Goal: Participate in discussion: Engage in conversation with other users on a specific topic

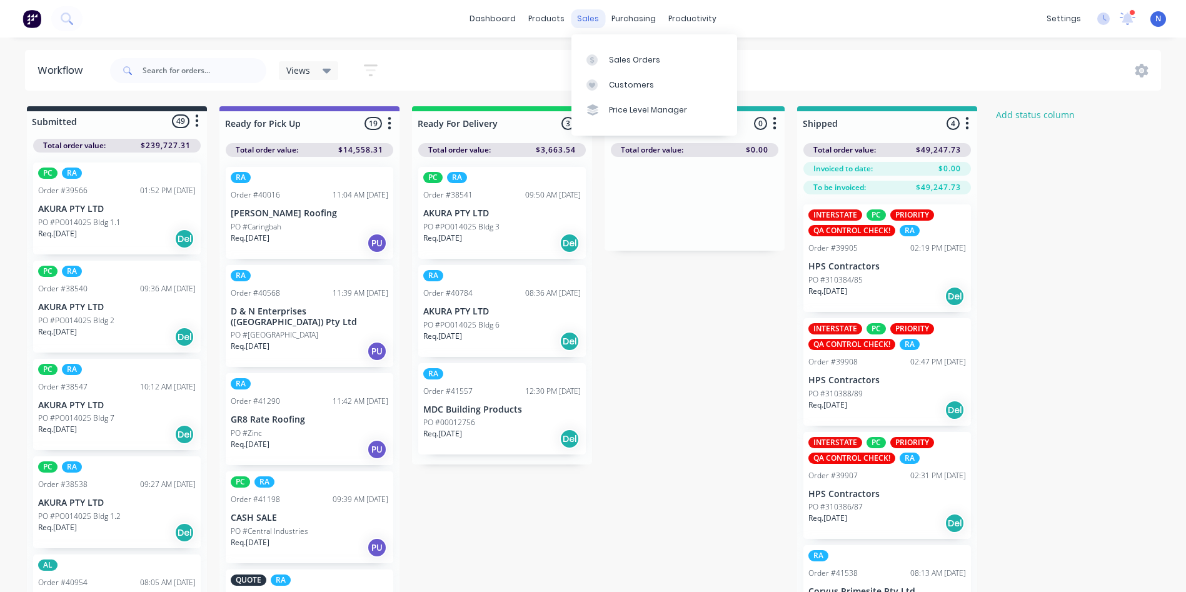
click at [577, 18] on div "sales" at bounding box center [588, 18] width 34 height 19
click at [640, 61] on div "Sales Orders" at bounding box center [634, 59] width 51 height 11
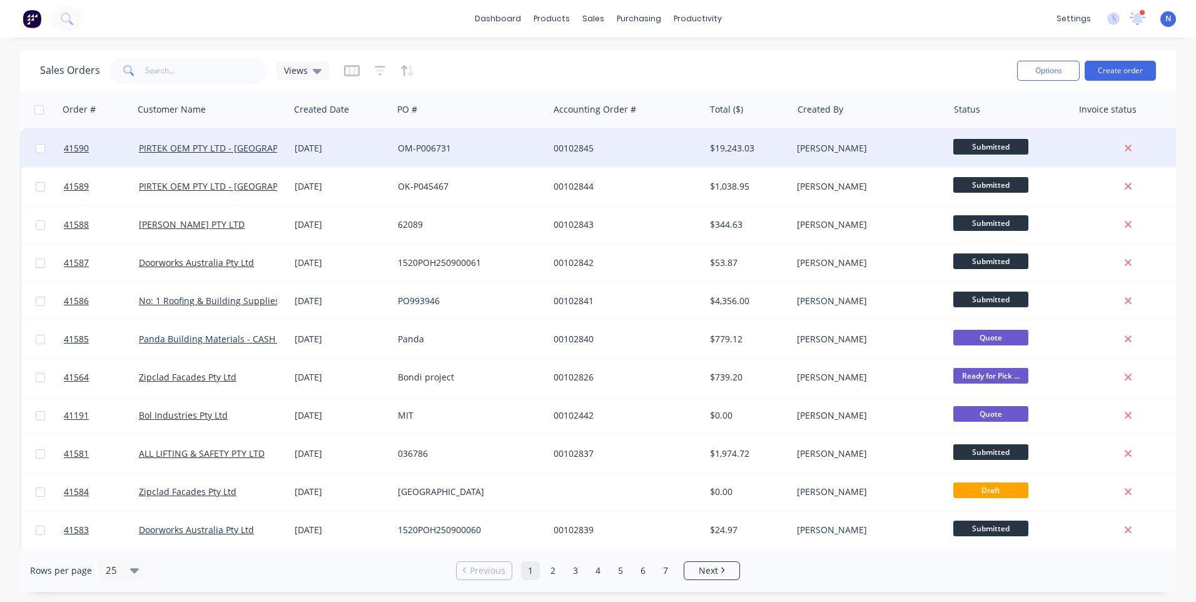
click at [450, 152] on div "OM-P006731" at bounding box center [467, 148] width 139 height 13
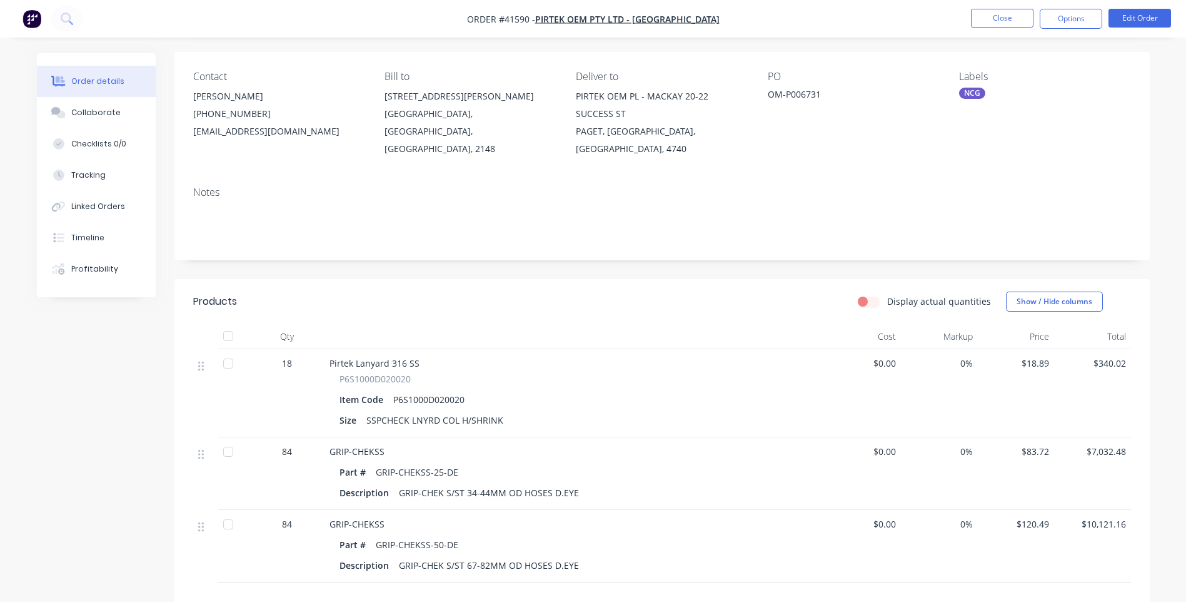
scroll to position [188, 0]
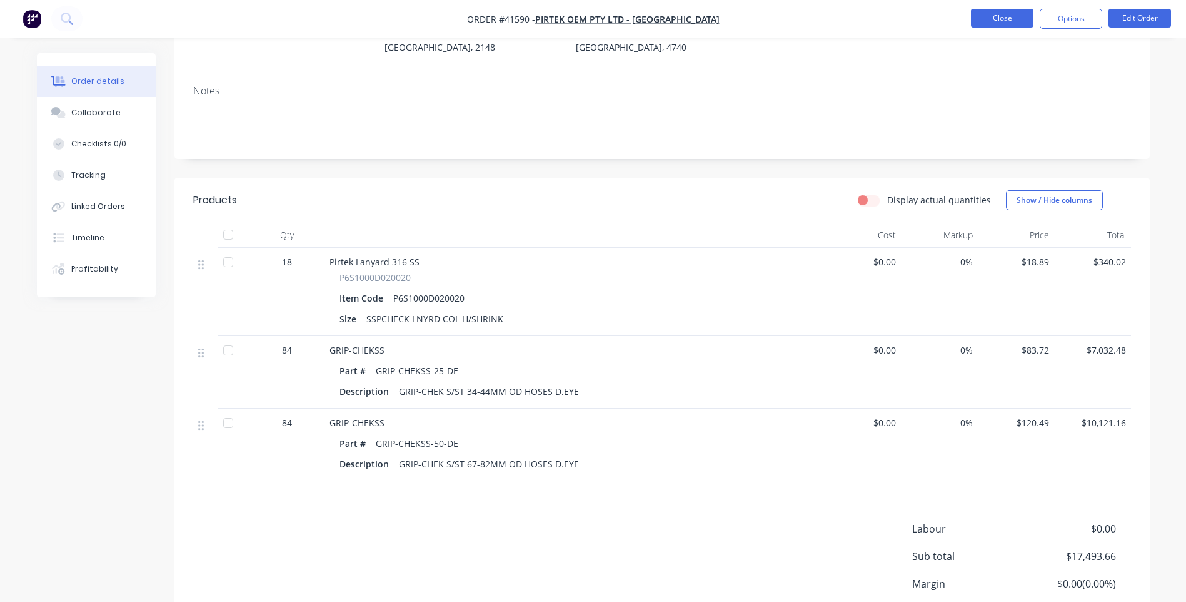
click at [1006, 19] on button "Close" at bounding box center [1002, 18] width 63 height 19
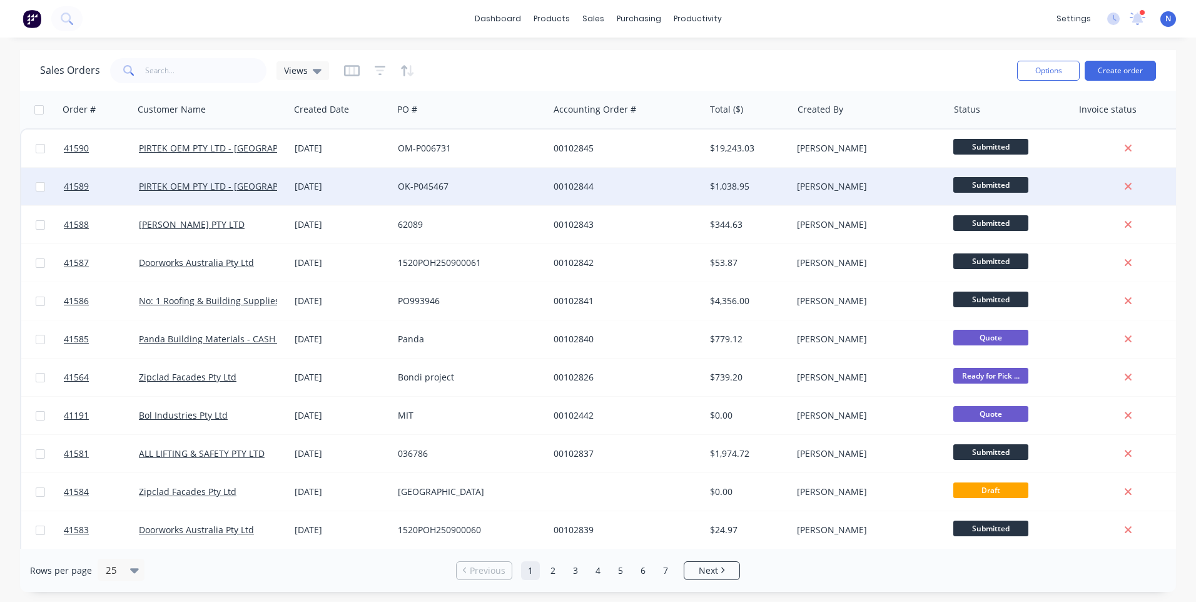
click at [370, 186] on div "[DATE]" at bounding box center [341, 186] width 93 height 13
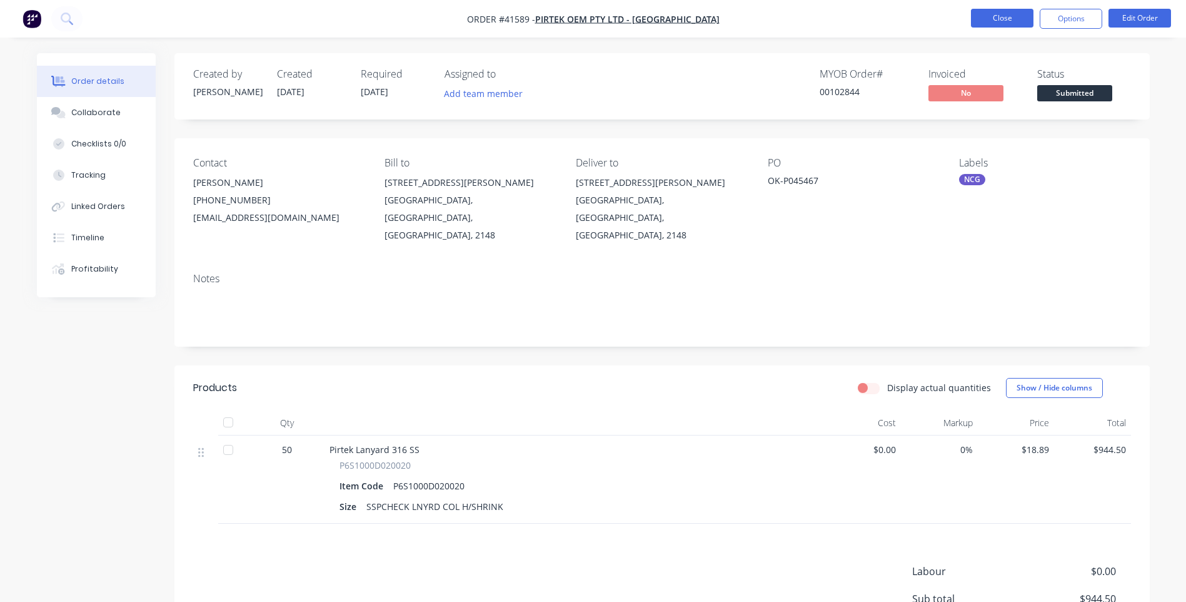
click at [1006, 22] on button "Close" at bounding box center [1002, 18] width 63 height 19
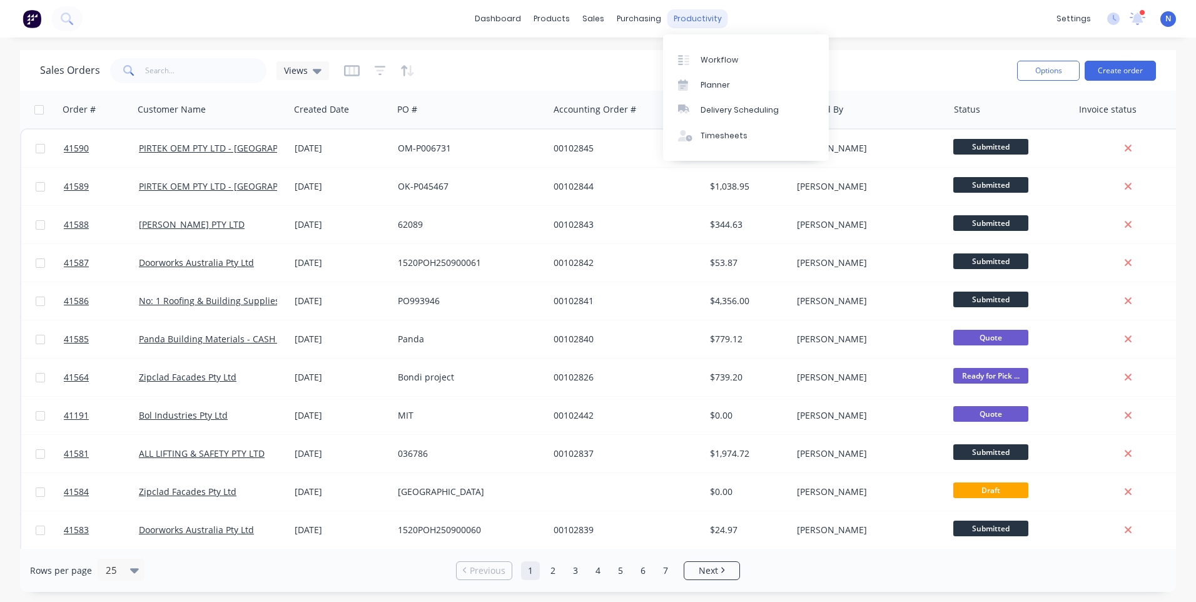
click at [704, 19] on div "productivity" at bounding box center [697, 18] width 61 height 19
click at [715, 63] on div "Workflow" at bounding box center [719, 59] width 38 height 11
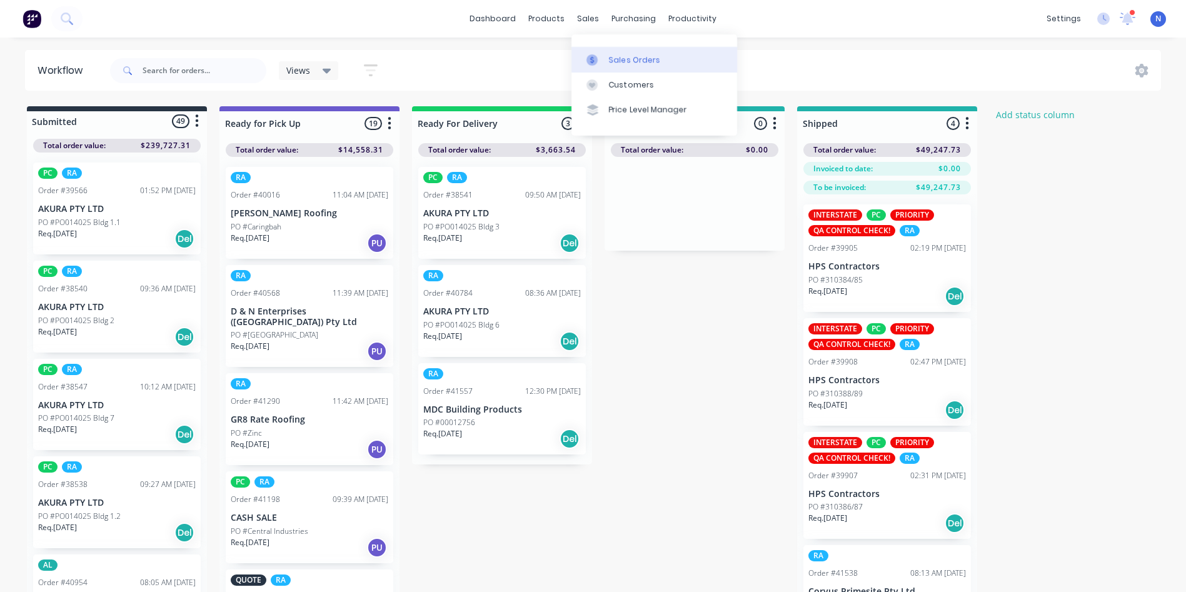
click at [632, 63] on div "Sales Orders" at bounding box center [634, 59] width 51 height 11
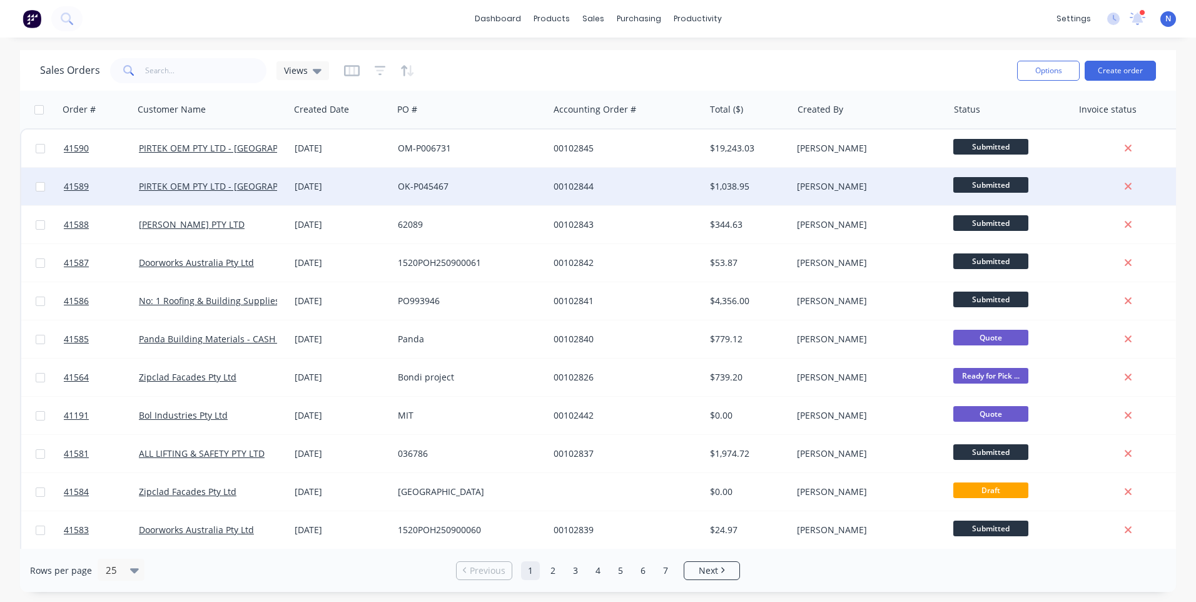
click at [556, 190] on div "00102844" at bounding box center [622, 186] width 139 height 13
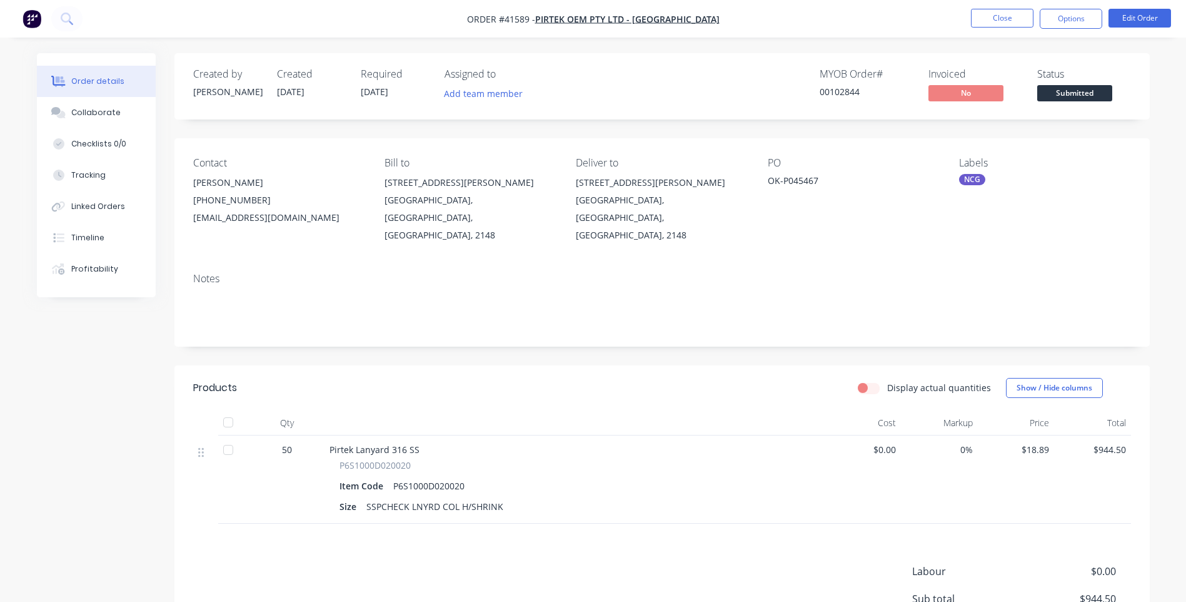
click at [996, 29] on nav "Order #41589 - PIRTEK OEM PTY LTD - [GEOGRAPHIC_DATA] Close Options Edit Order" at bounding box center [593, 19] width 1186 height 38
click at [996, 23] on button "Close" at bounding box center [1002, 18] width 63 height 19
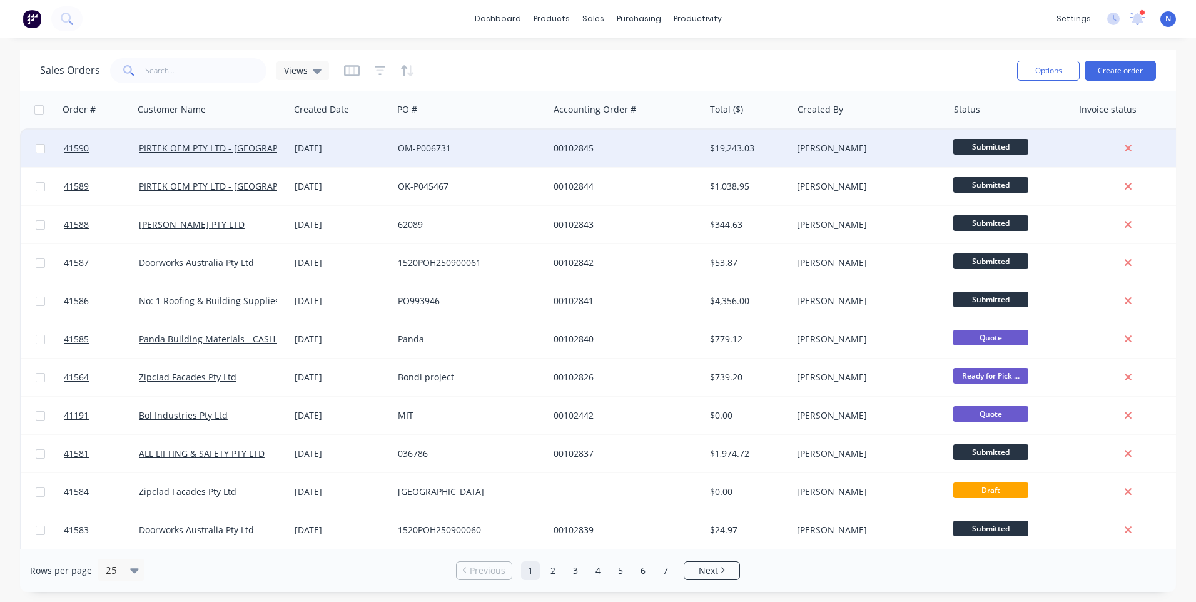
click at [518, 147] on div "OM-P006731" at bounding box center [467, 148] width 139 height 13
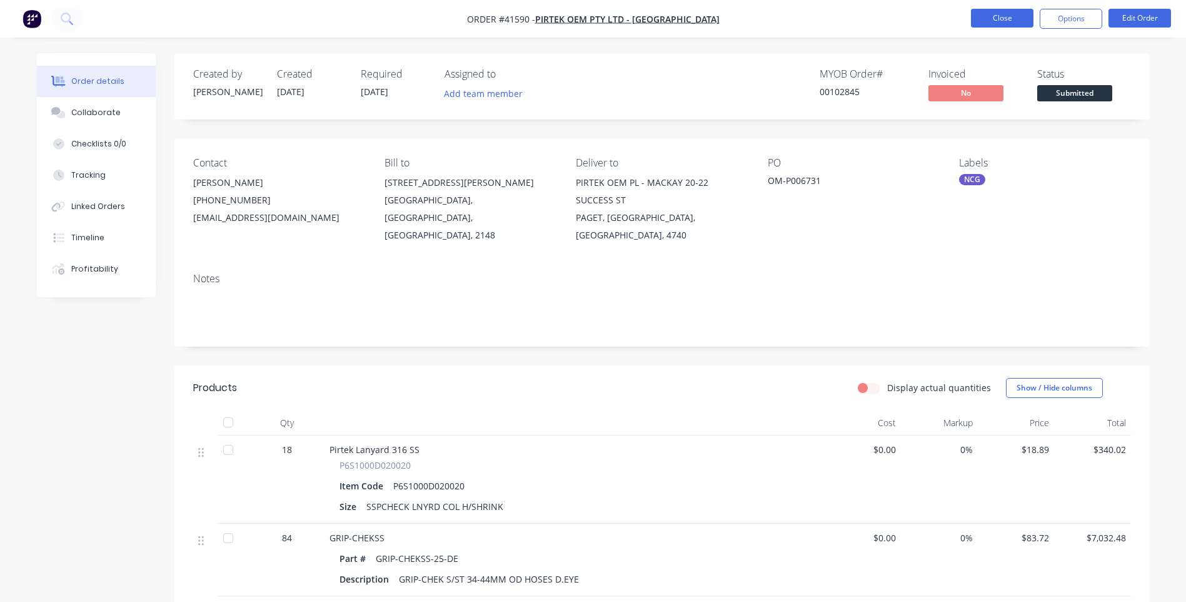
click at [988, 14] on button "Close" at bounding box center [1002, 18] width 63 height 19
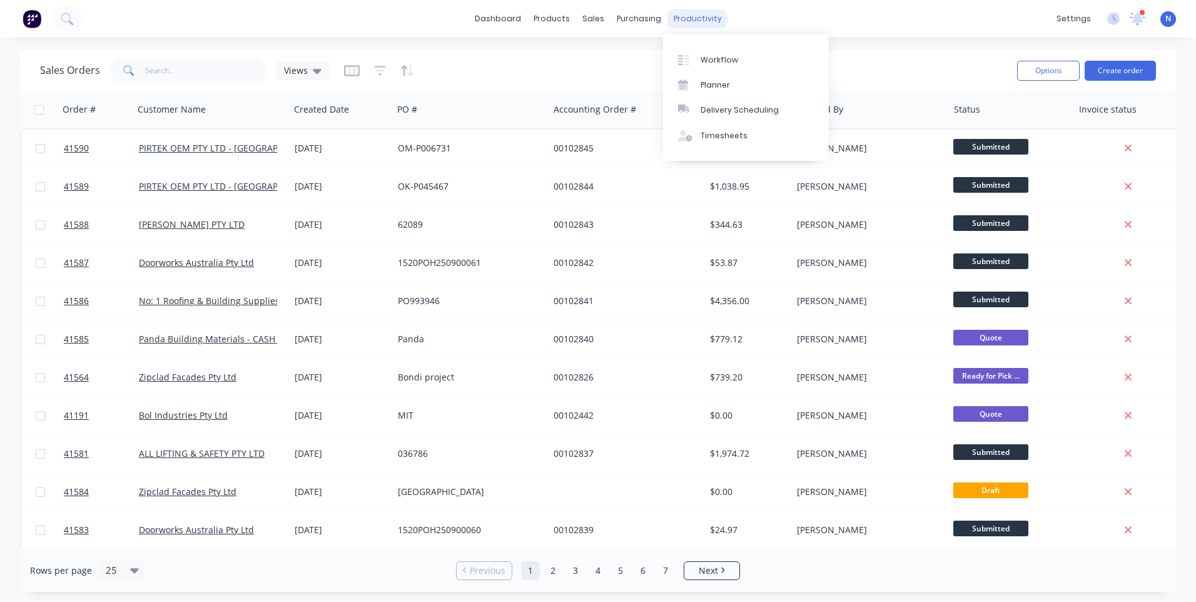
click at [704, 18] on div "productivity" at bounding box center [697, 18] width 61 height 19
click at [718, 58] on div "Workflow" at bounding box center [719, 59] width 38 height 11
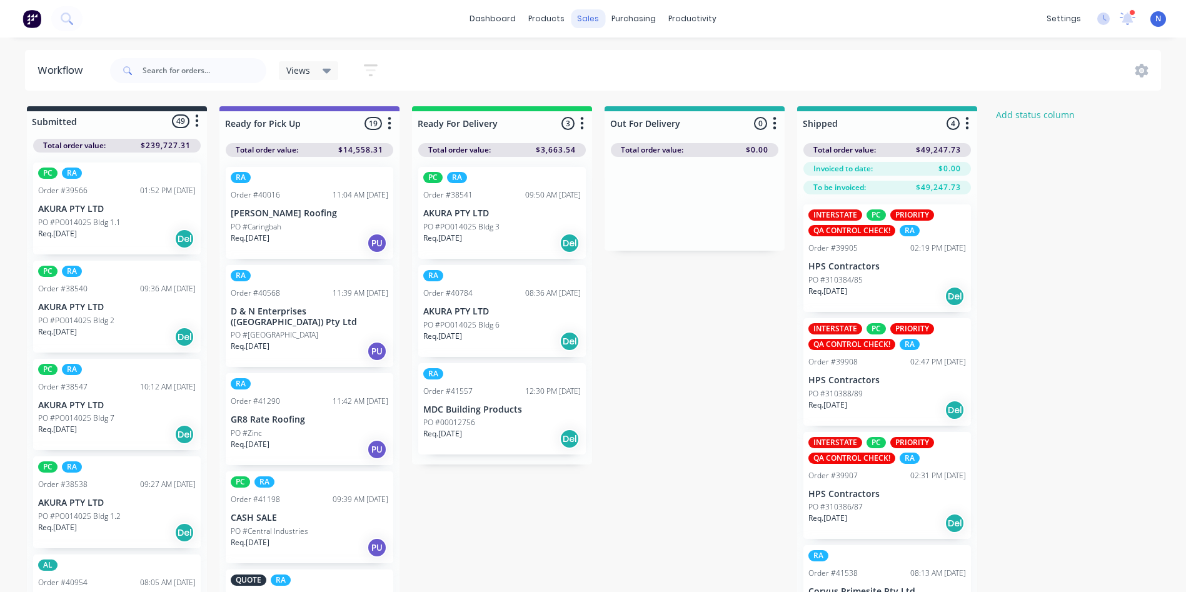
click at [587, 14] on div "sales" at bounding box center [588, 18] width 34 height 19
click at [654, 63] on div "Purchase Orders" at bounding box center [674, 59] width 66 height 11
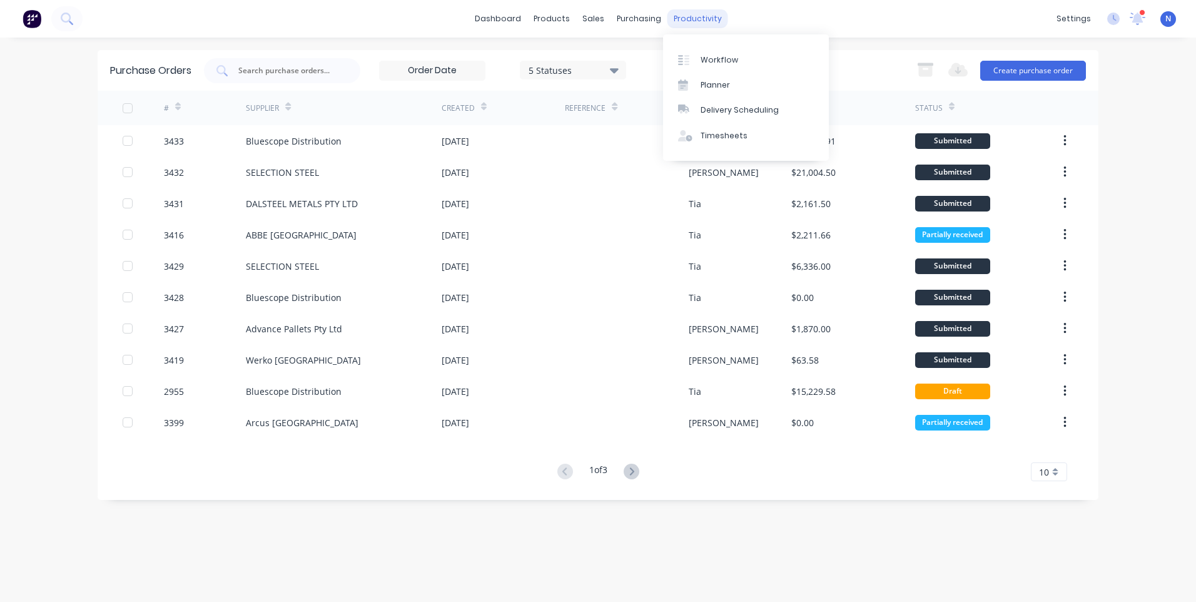
click at [680, 23] on div "productivity" at bounding box center [697, 18] width 61 height 19
click at [586, 17] on div "sales" at bounding box center [593, 18] width 34 height 19
click at [621, 59] on div "Sales Orders" at bounding box center [639, 59] width 51 height 11
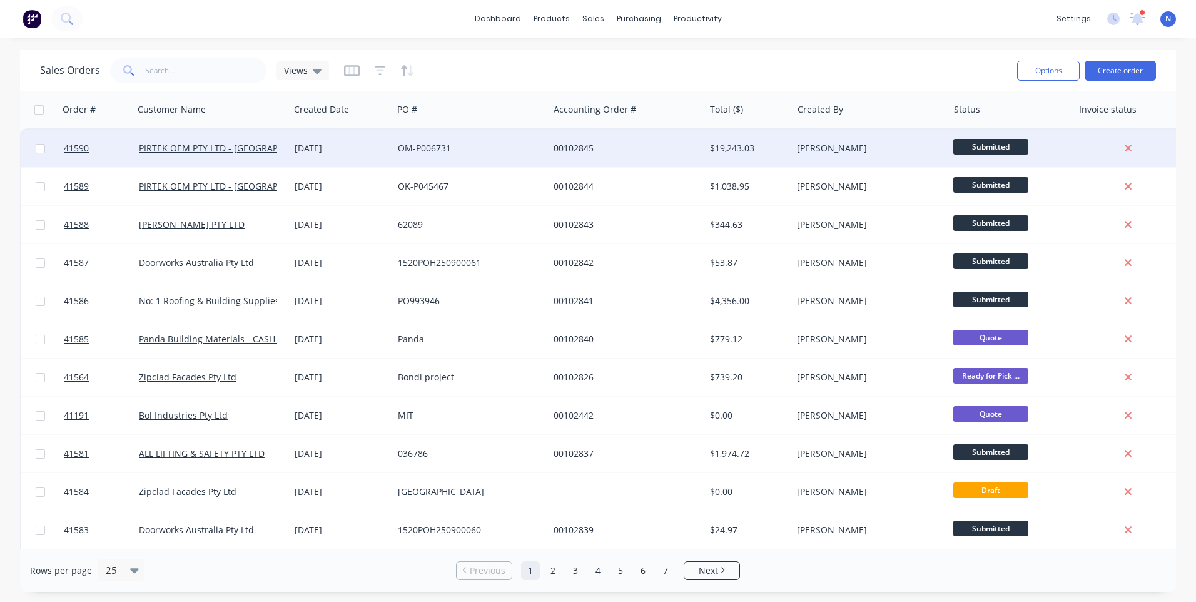
click at [537, 158] on div "OM-P006731" at bounding box center [471, 148] width 156 height 38
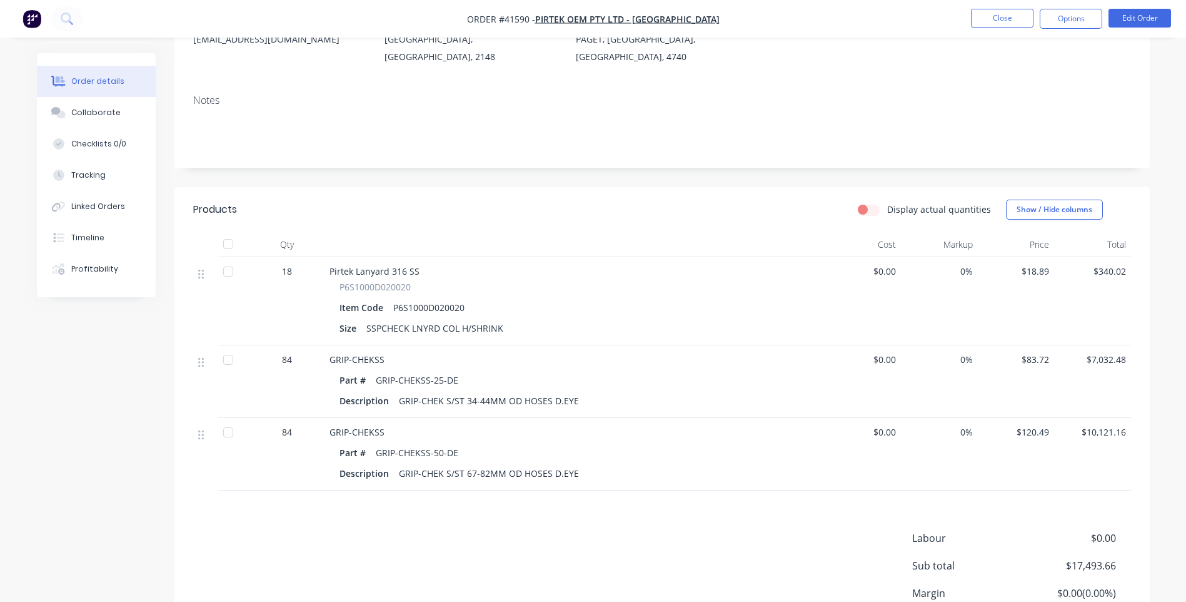
scroll to position [63, 0]
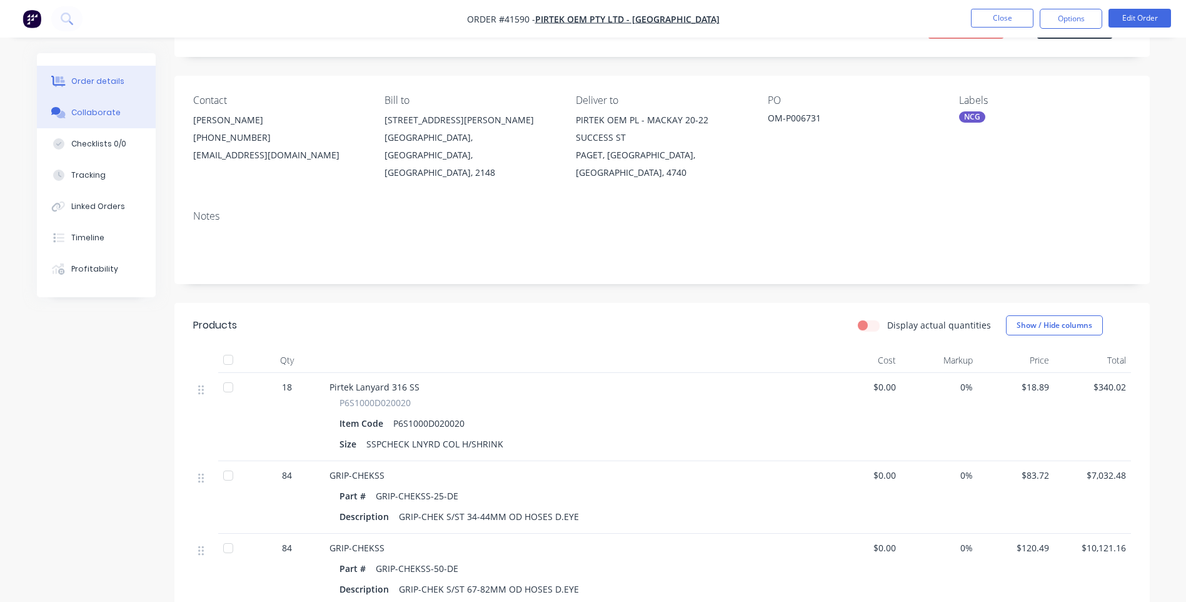
click at [104, 114] on div "Collaborate" at bounding box center [95, 112] width 49 height 11
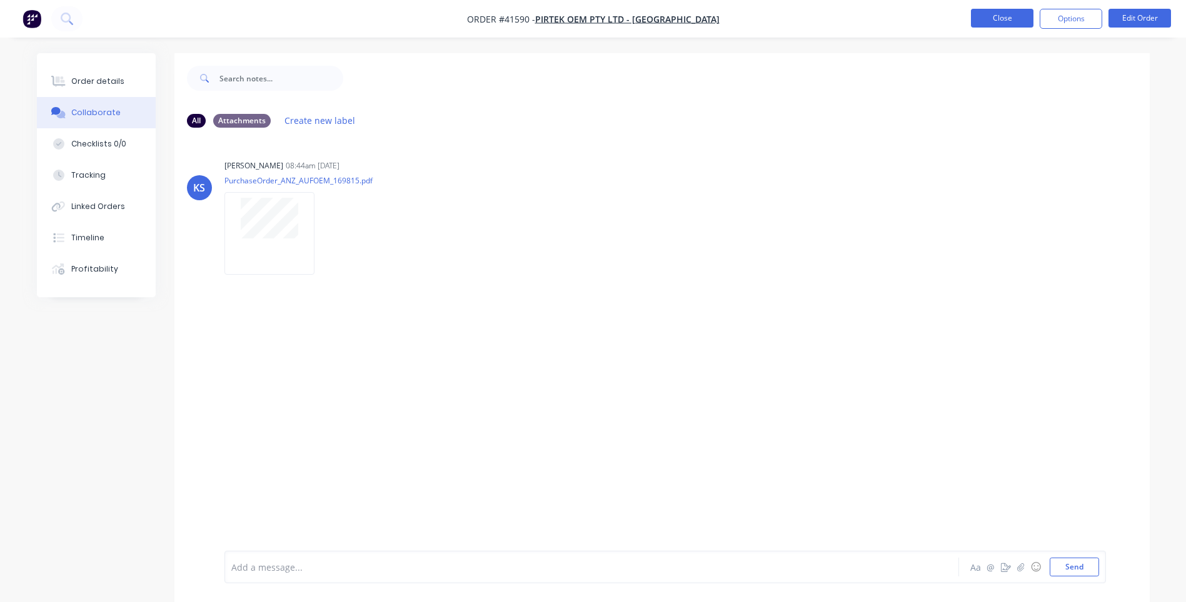
click at [988, 21] on button "Close" at bounding box center [1002, 18] width 63 height 19
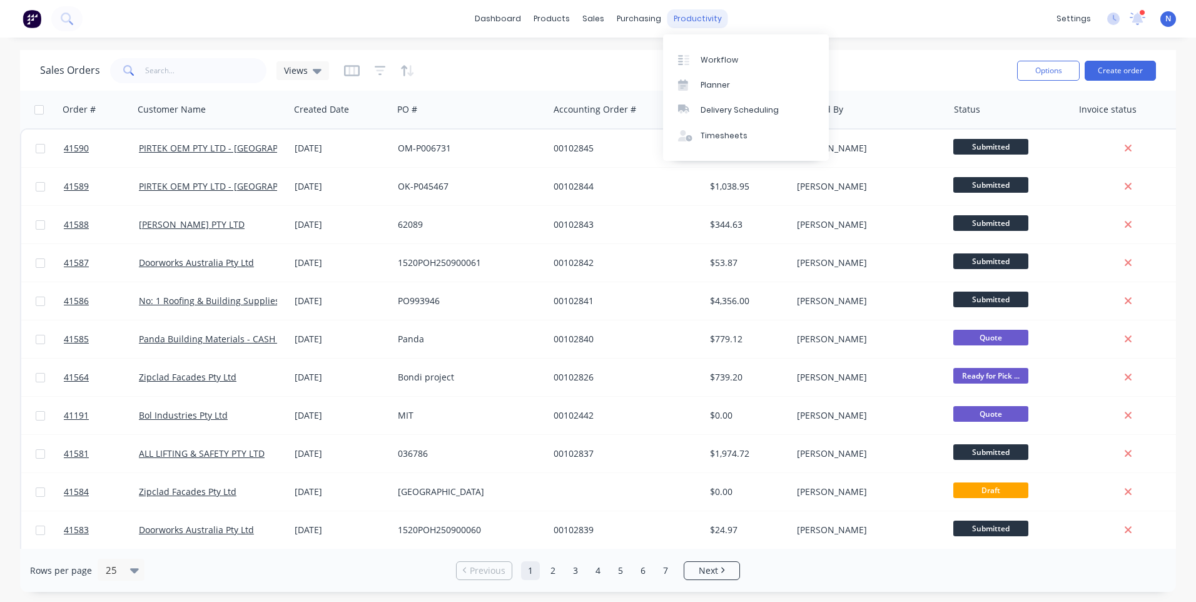
click at [704, 26] on div "productivity" at bounding box center [697, 18] width 61 height 19
click at [704, 63] on div "Workflow" at bounding box center [719, 59] width 38 height 11
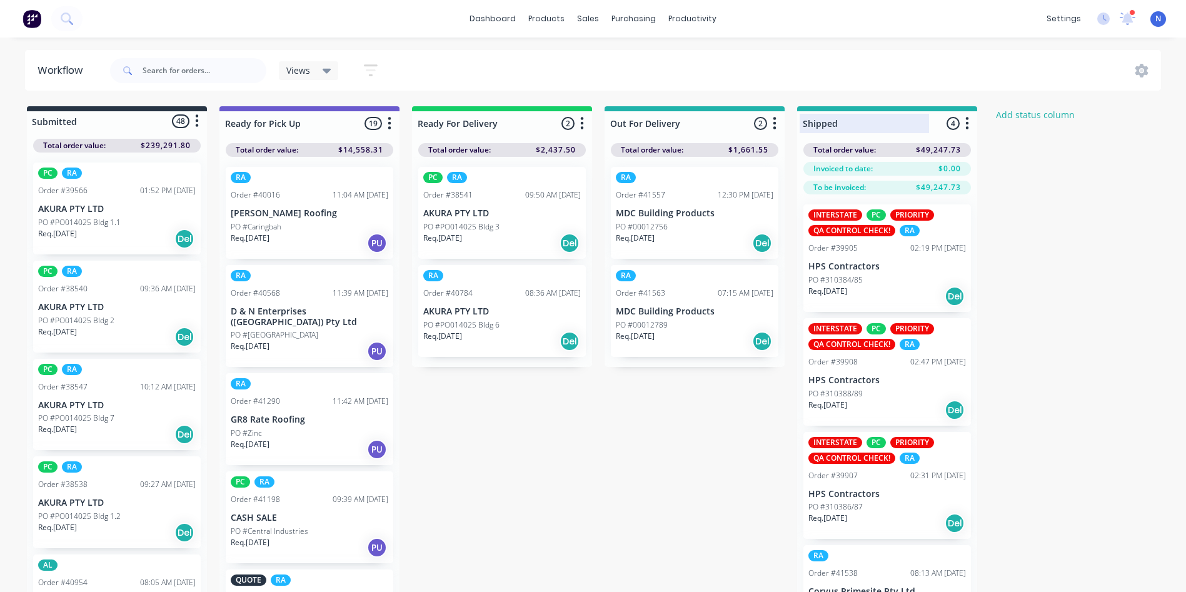
scroll to position [1087, 0]
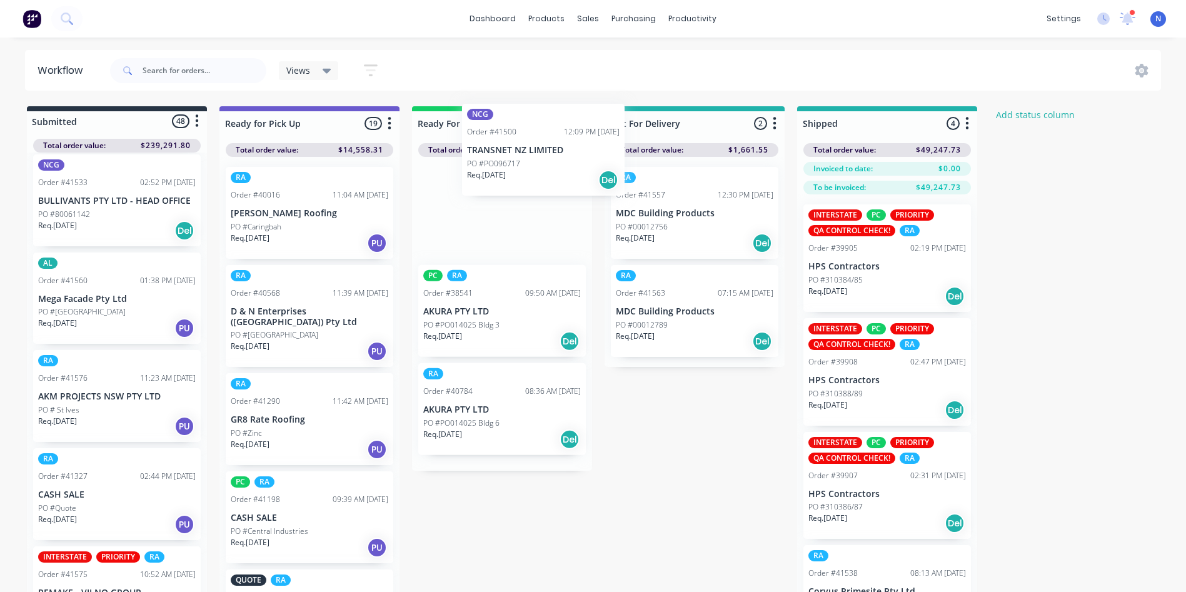
drag, startPoint x: 56, startPoint y: 405, endPoint x: 488, endPoint y: 158, distance: 498.3
click at [488, 158] on div "Submitted 48 Status colour #273444 hex #273444 Save Cancel Summaries Total orde…" at bounding box center [671, 371] width 1360 height 530
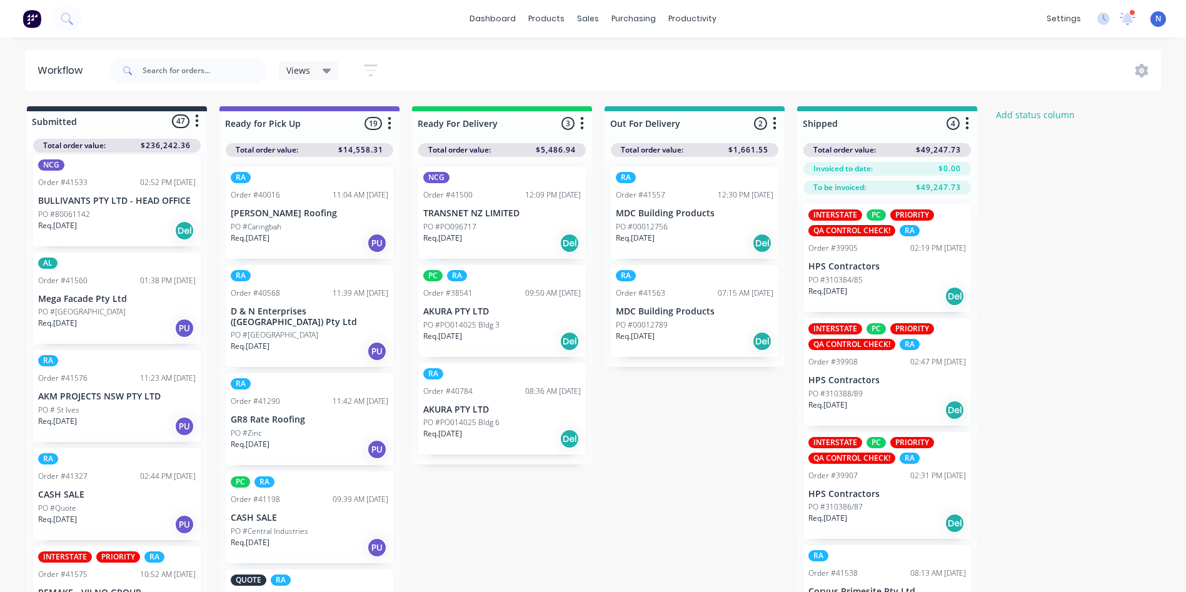
click at [473, 221] on p "PO #PO096717" at bounding box center [449, 226] width 53 height 11
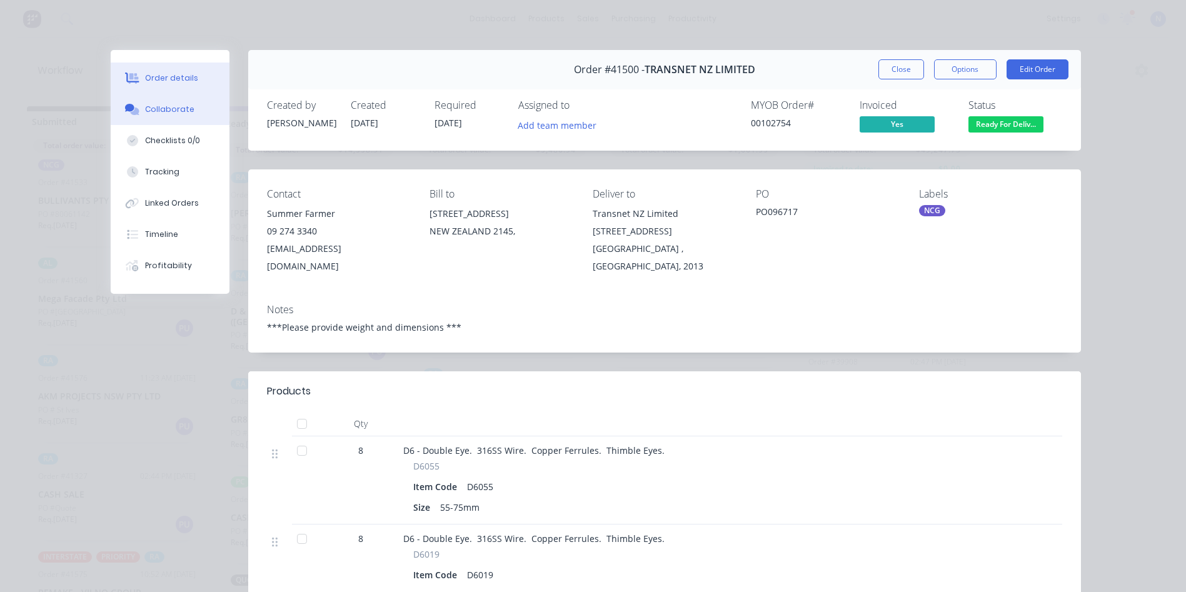
click at [201, 107] on button "Collaborate" at bounding box center [170, 109] width 119 height 31
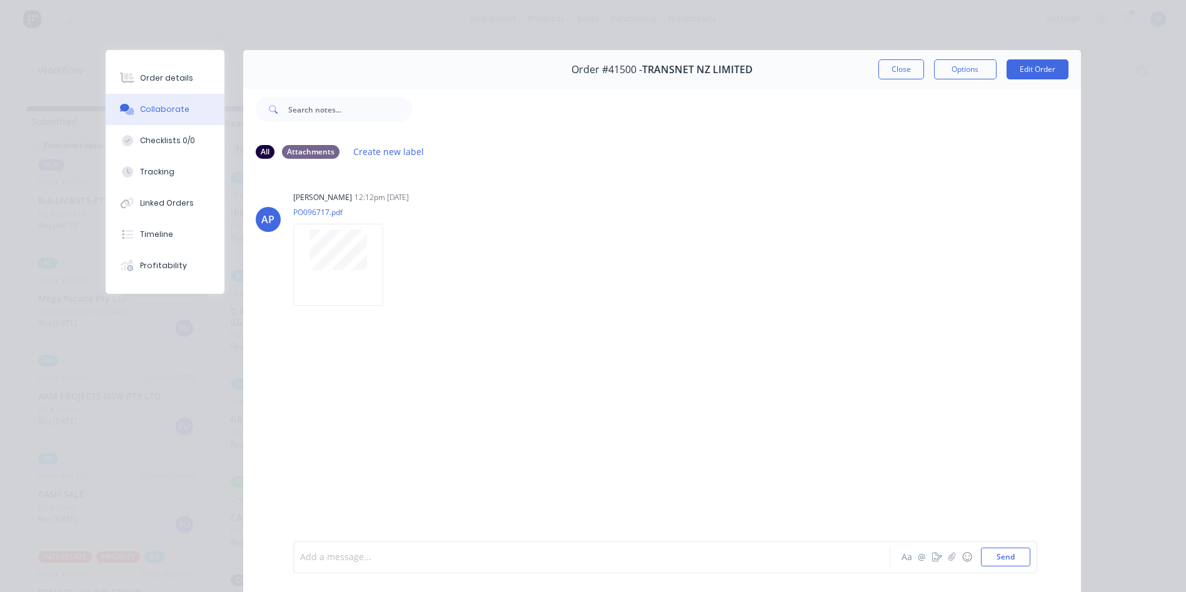
click at [565, 555] on div at bounding box center [574, 557] width 547 height 13
drag, startPoint x: 913, startPoint y: 77, endPoint x: 934, endPoint y: 65, distance: 24.4
click at [913, 76] on button "Close" at bounding box center [902, 69] width 46 height 20
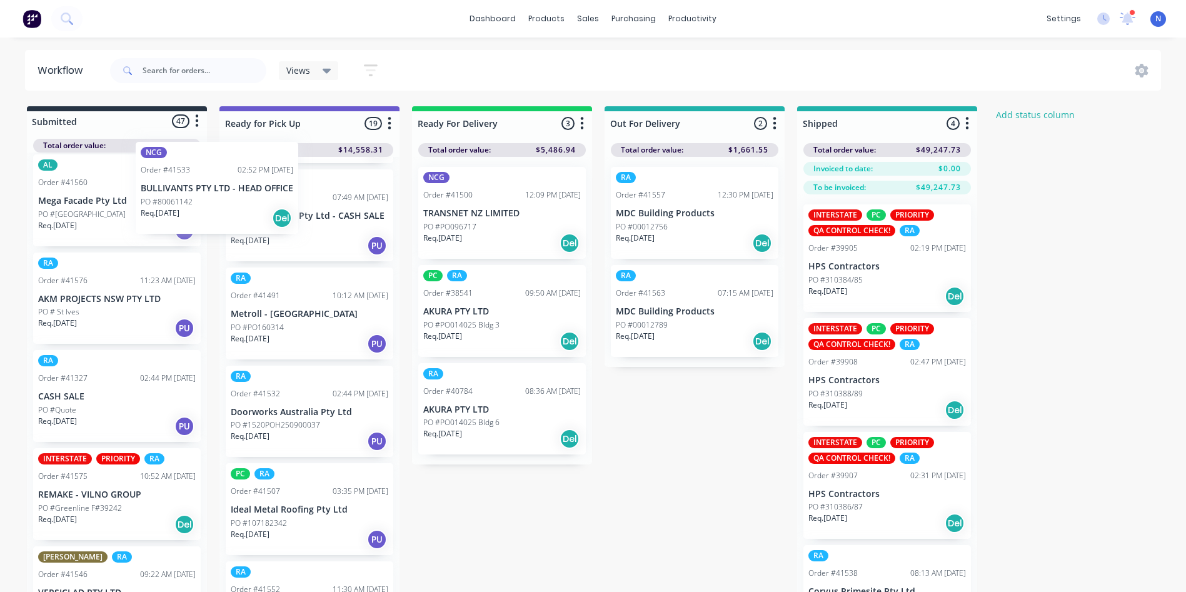
scroll to position [398, 0]
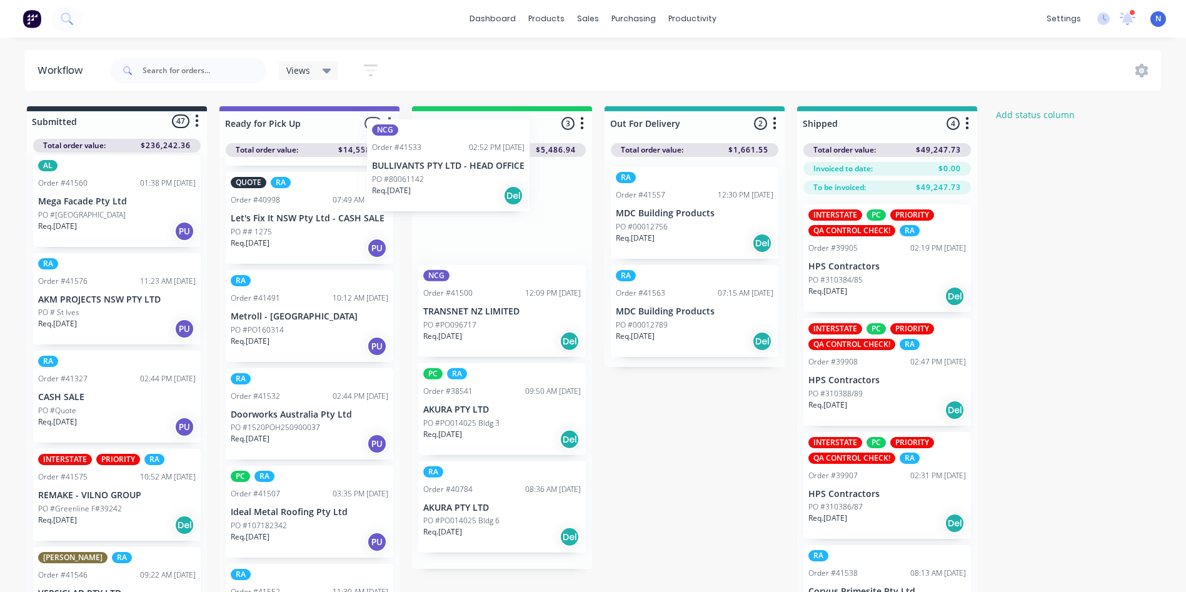
drag, startPoint x: 69, startPoint y: 218, endPoint x: 451, endPoint y: 170, distance: 385.1
click at [451, 170] on div "Submitted 47 Status colour #273444 hex #273444 Save Cancel Summaries Total orde…" at bounding box center [671, 371] width 1360 height 530
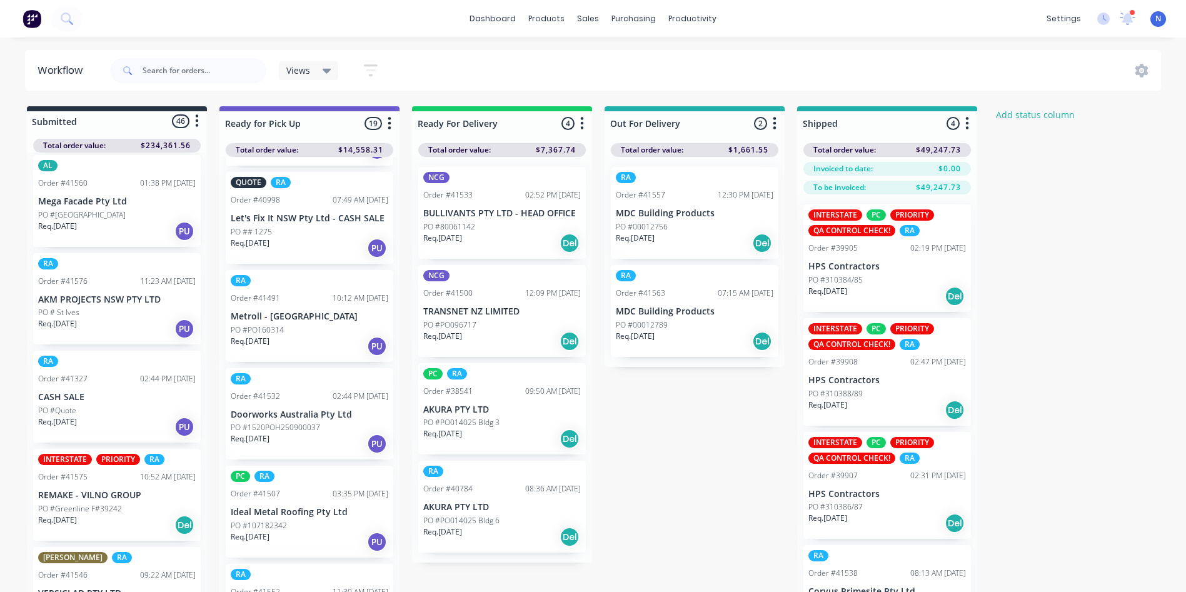
click at [463, 230] on p "PO #80061142" at bounding box center [449, 226] width 52 height 11
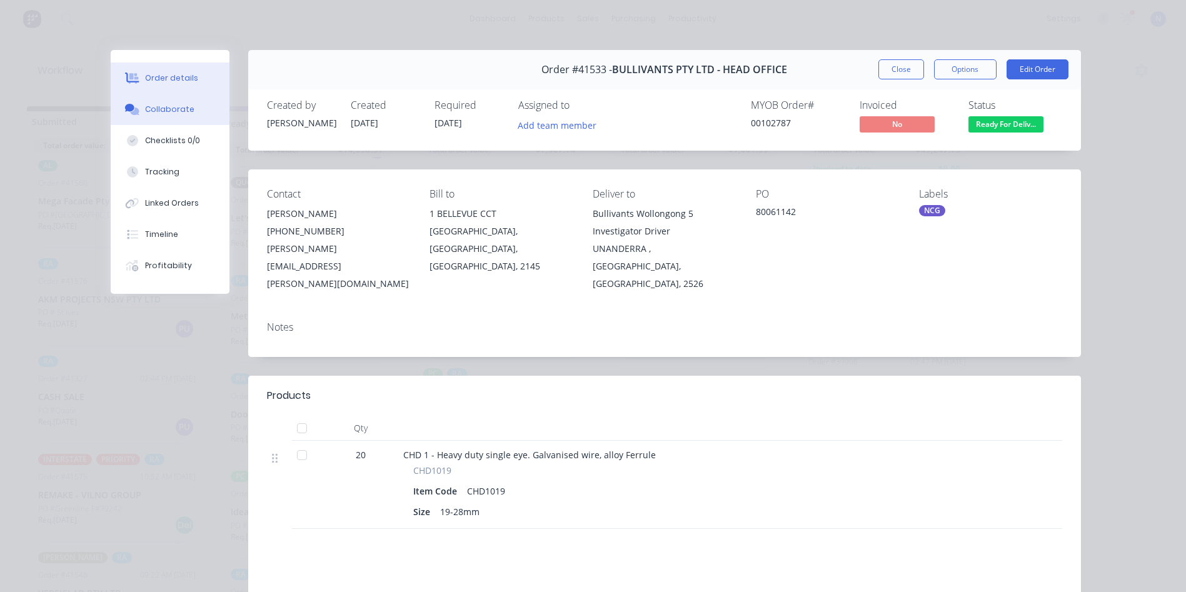
click at [191, 110] on button "Collaborate" at bounding box center [170, 109] width 119 height 31
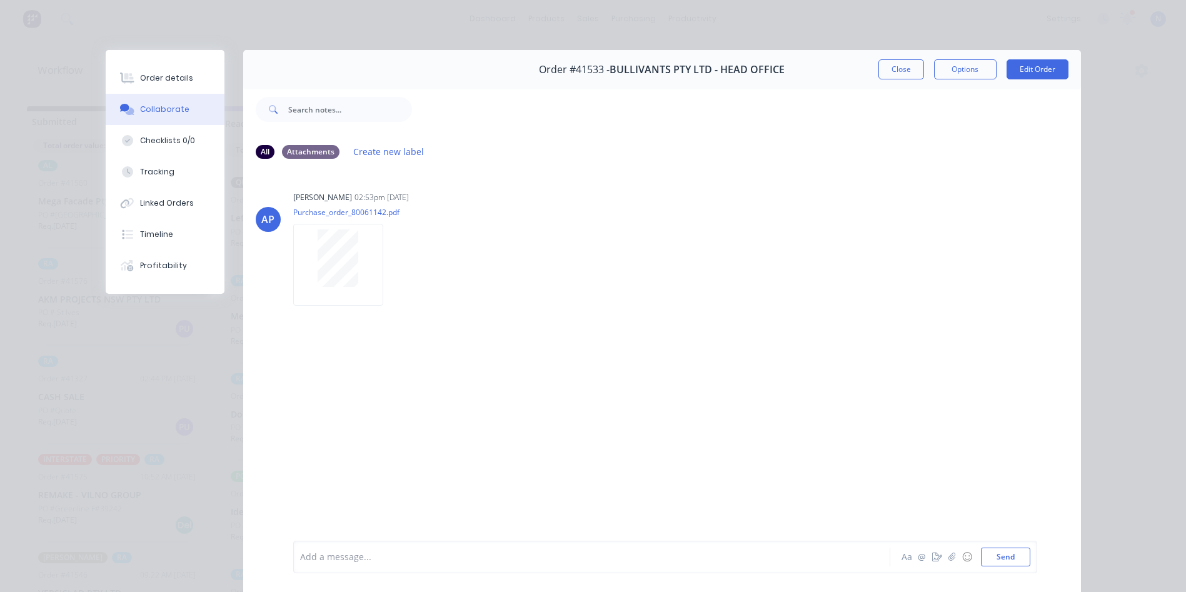
click at [486, 560] on div at bounding box center [574, 557] width 547 height 13
click at [899, 78] on button "Close" at bounding box center [902, 69] width 46 height 20
